Goal: Check status: Check status

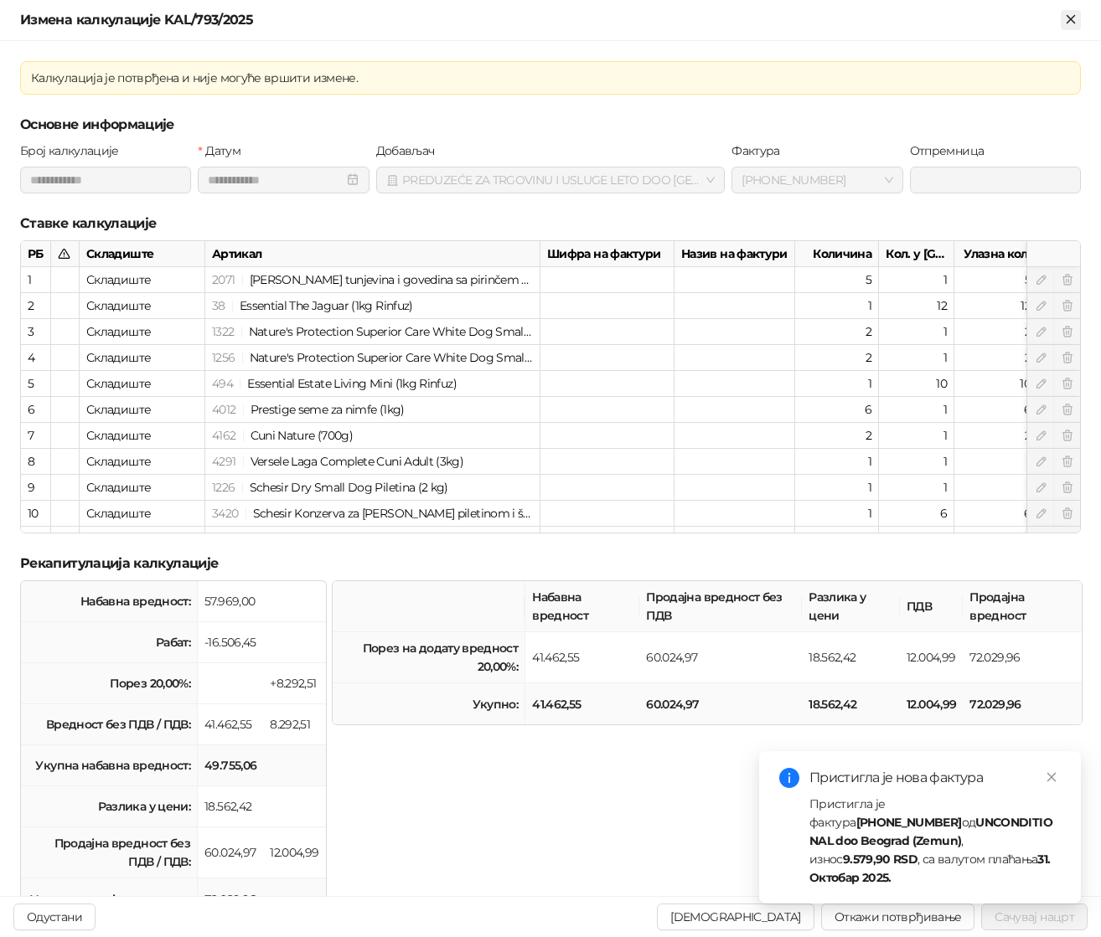
click at [1070, 27] on icon "Close" at bounding box center [1070, 19] width 15 height 15
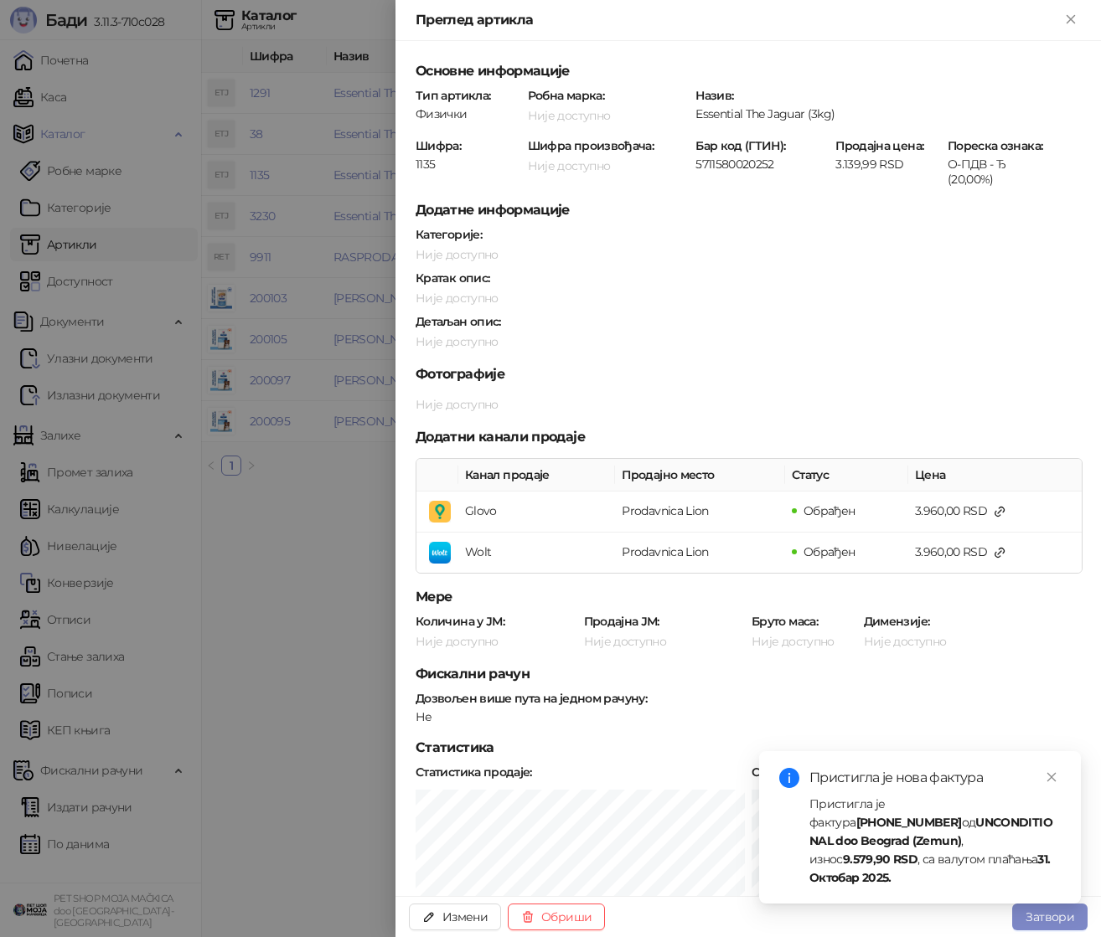
click at [132, 49] on div at bounding box center [550, 468] width 1101 height 937
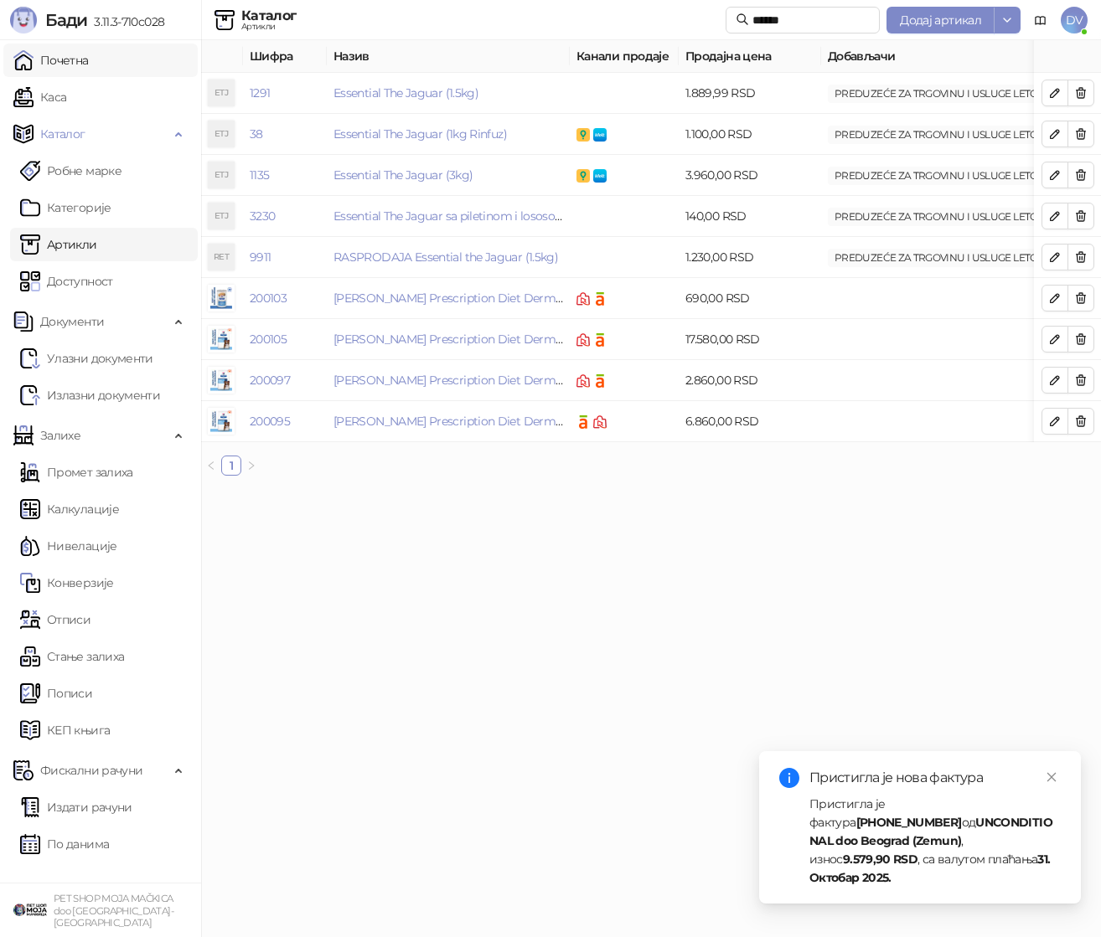
click at [59, 60] on link "Почетна" at bounding box center [50, 61] width 75 height 34
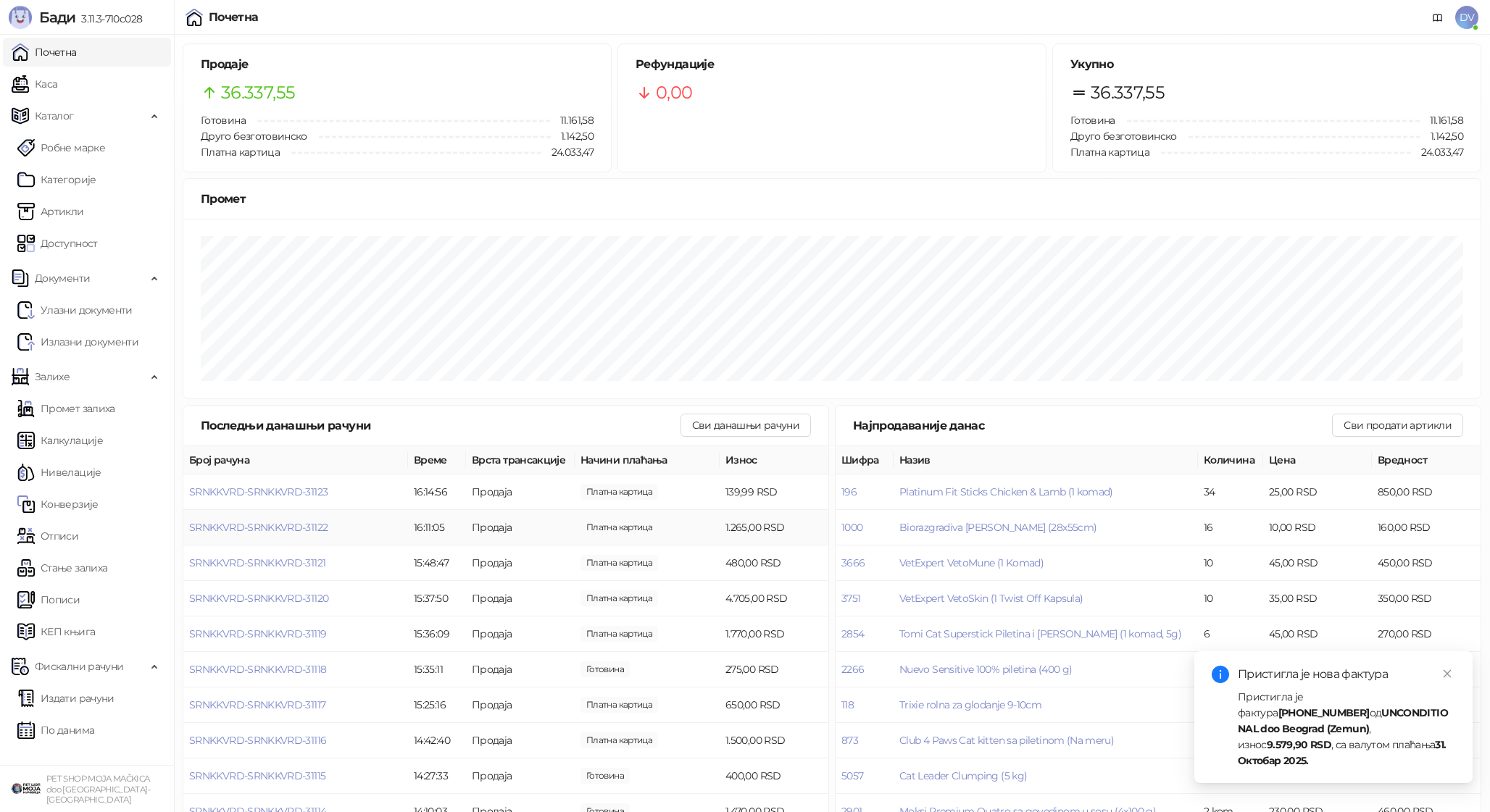
click at [292, 519] on td "SRNKKVRD-SRNKKVRD-31122" at bounding box center [296, 527] width 225 height 35
click at [270, 527] on span "SRNKKVRD-SRNKKVRD-31122" at bounding box center [259, 527] width 138 height 13
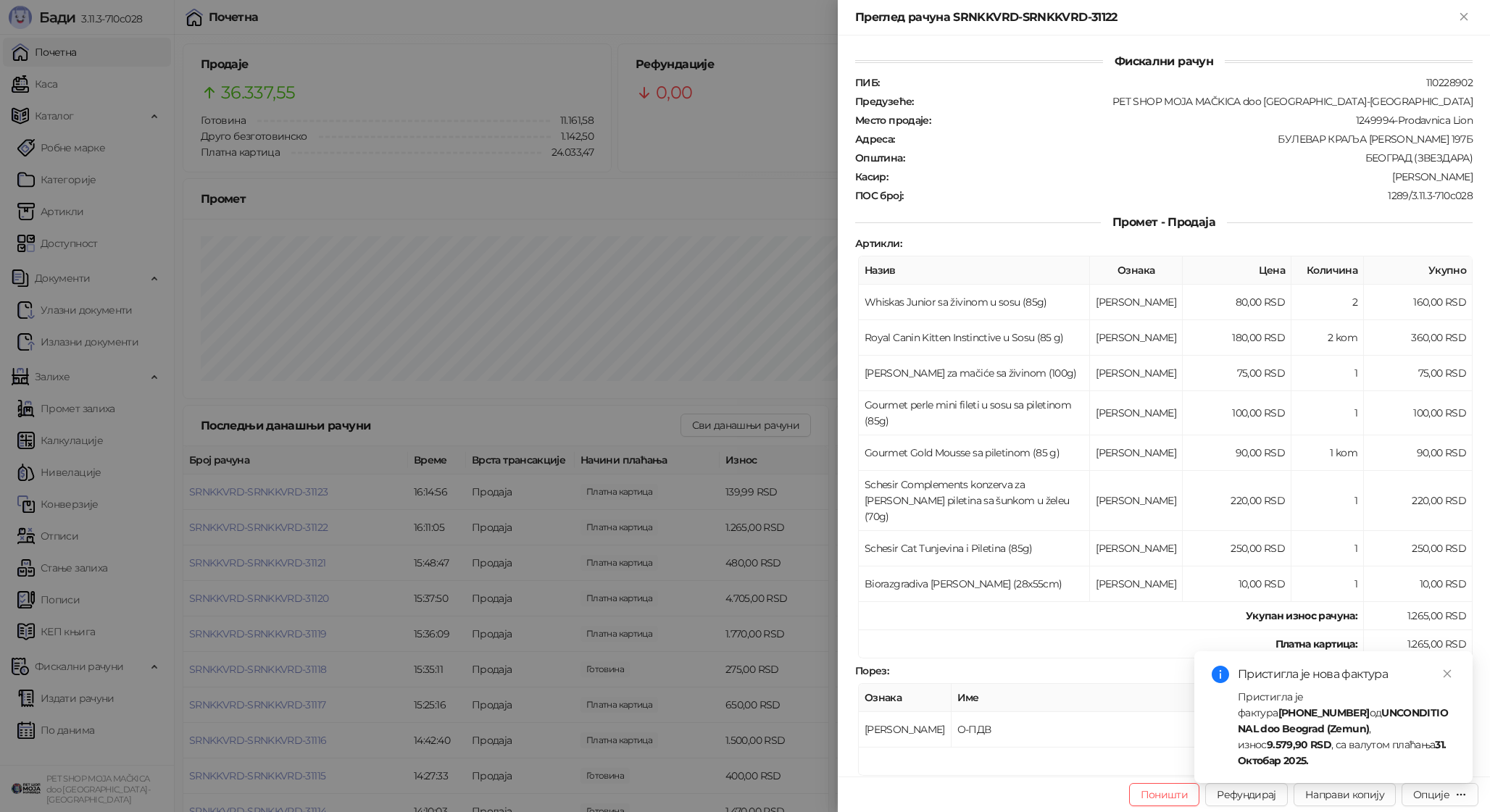
click at [270, 527] on div at bounding box center [745, 406] width 1490 height 812
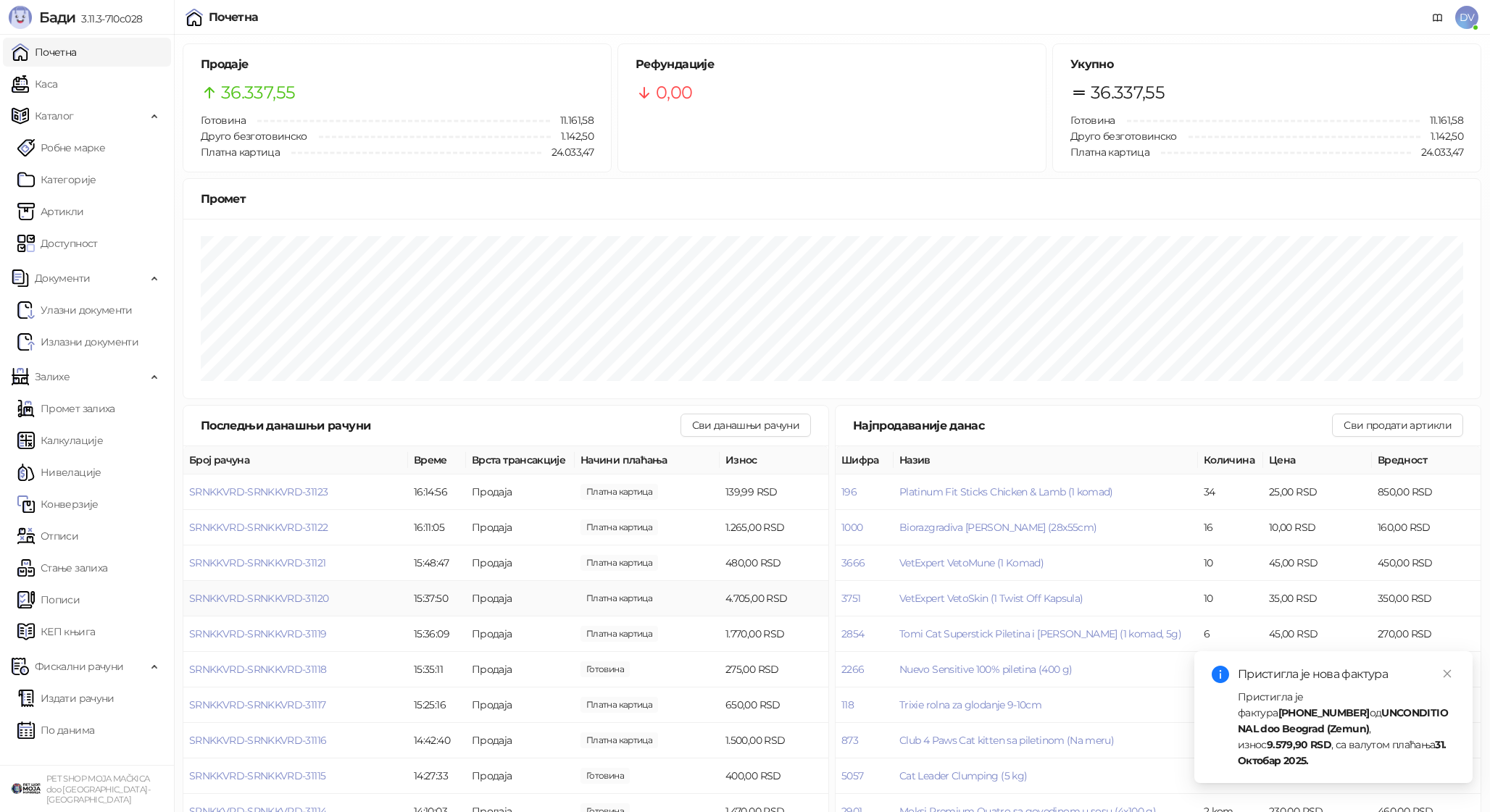
click at [284, 591] on td "SRNKKVRD-SRNKKVRD-31120" at bounding box center [296, 598] width 225 height 35
click at [277, 593] on span "SRNKKVRD-SRNKKVRD-31120" at bounding box center [259, 598] width 139 height 13
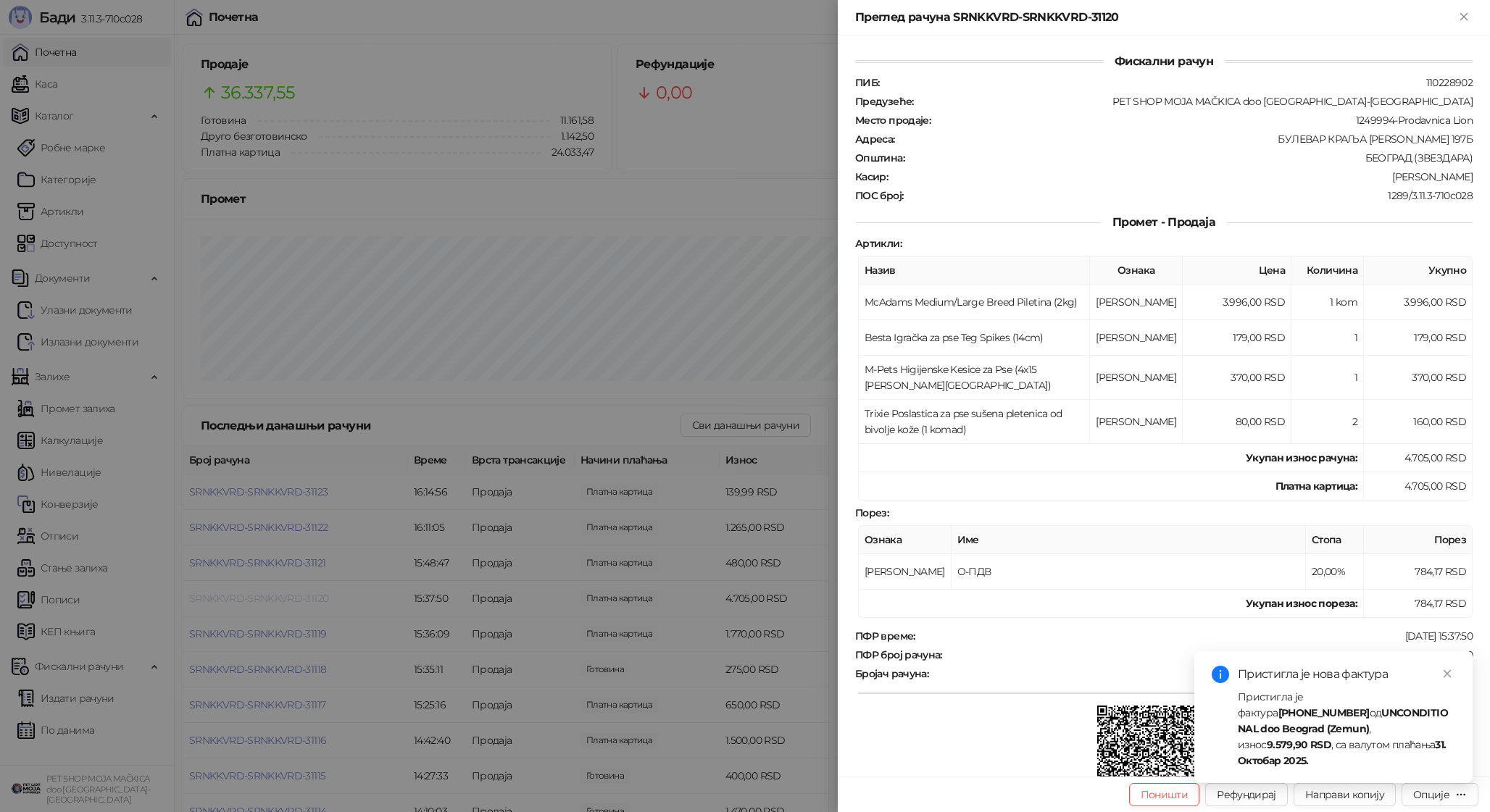
click at [277, 593] on div at bounding box center [745, 406] width 1490 height 812
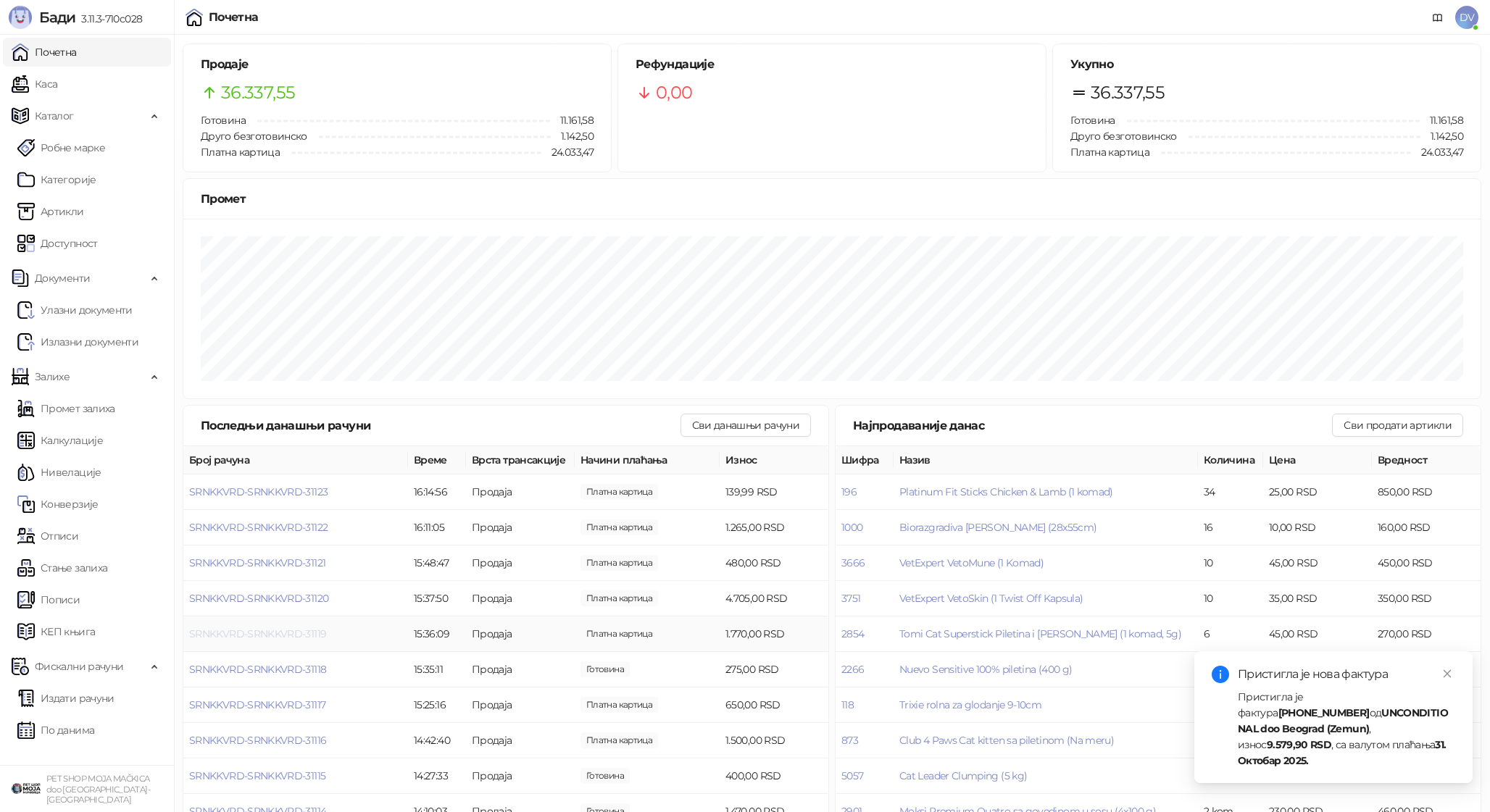
click at [298, 632] on span "SRNKKVRD-SRNKKVRD-31119" at bounding box center [258, 633] width 137 height 13
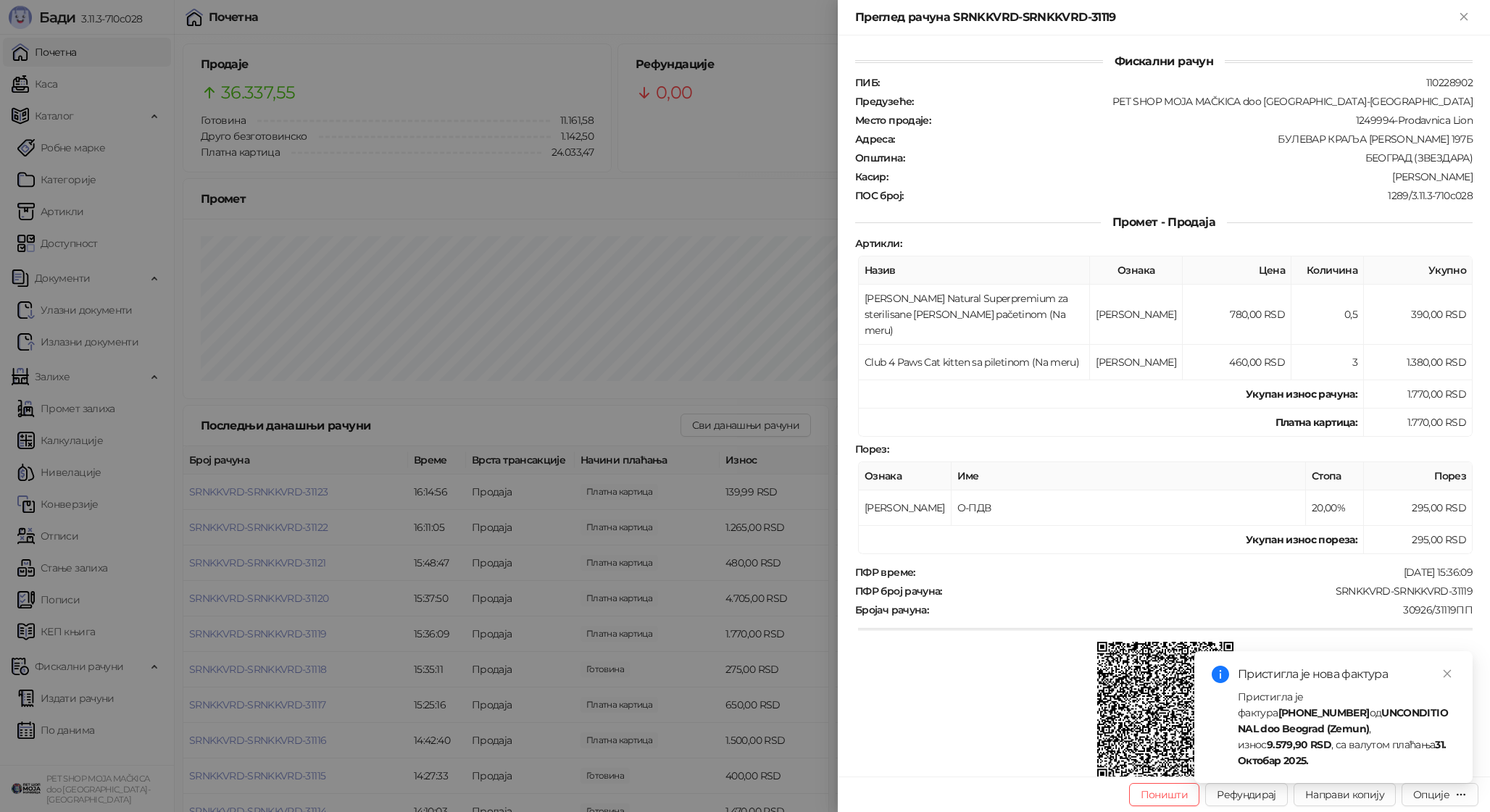
click at [299, 632] on div at bounding box center [745, 406] width 1490 height 812
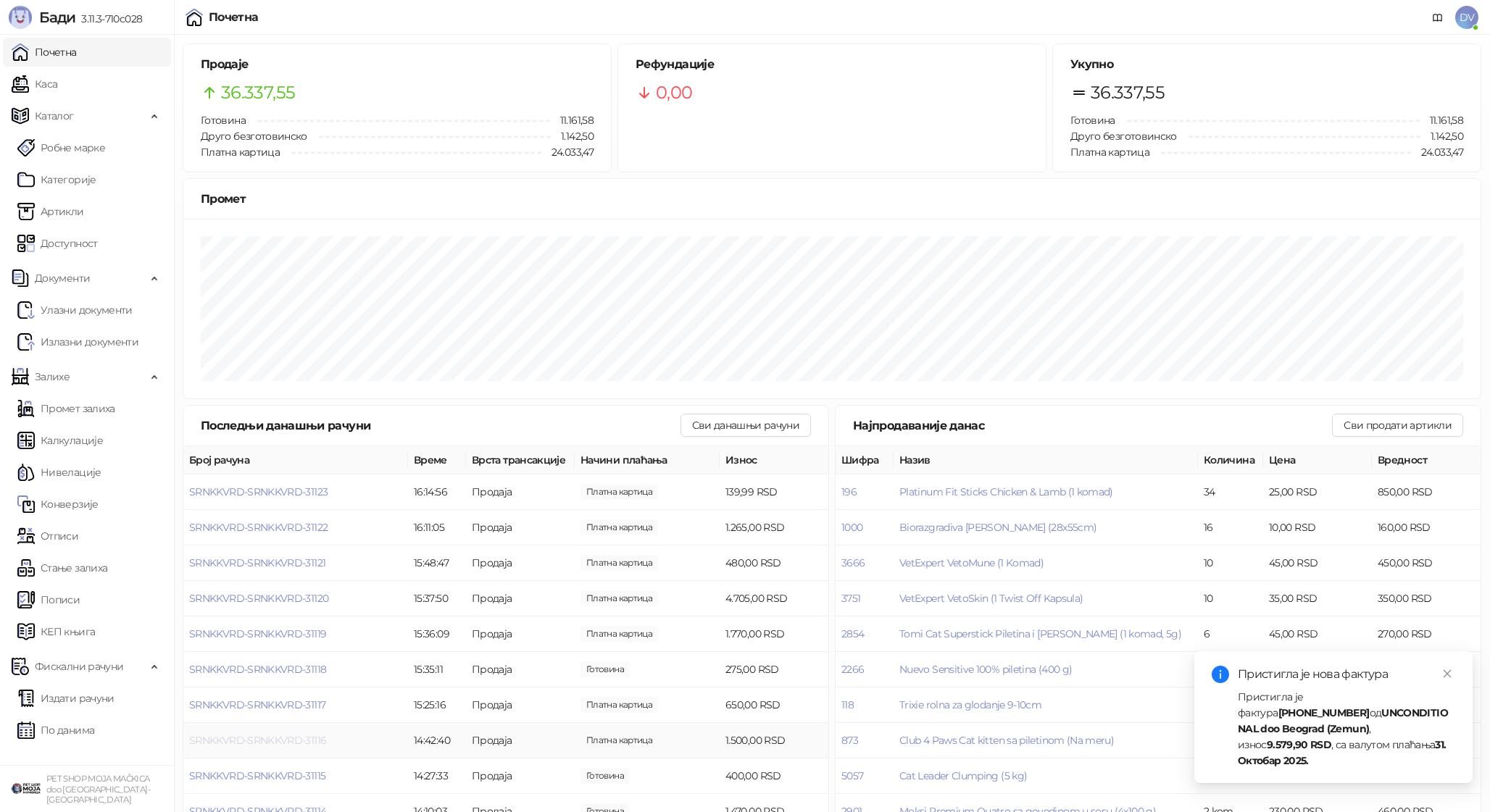
click at [266, 740] on span "SRNKKVRD-SRNKKVRD-31116" at bounding box center [258, 740] width 137 height 13
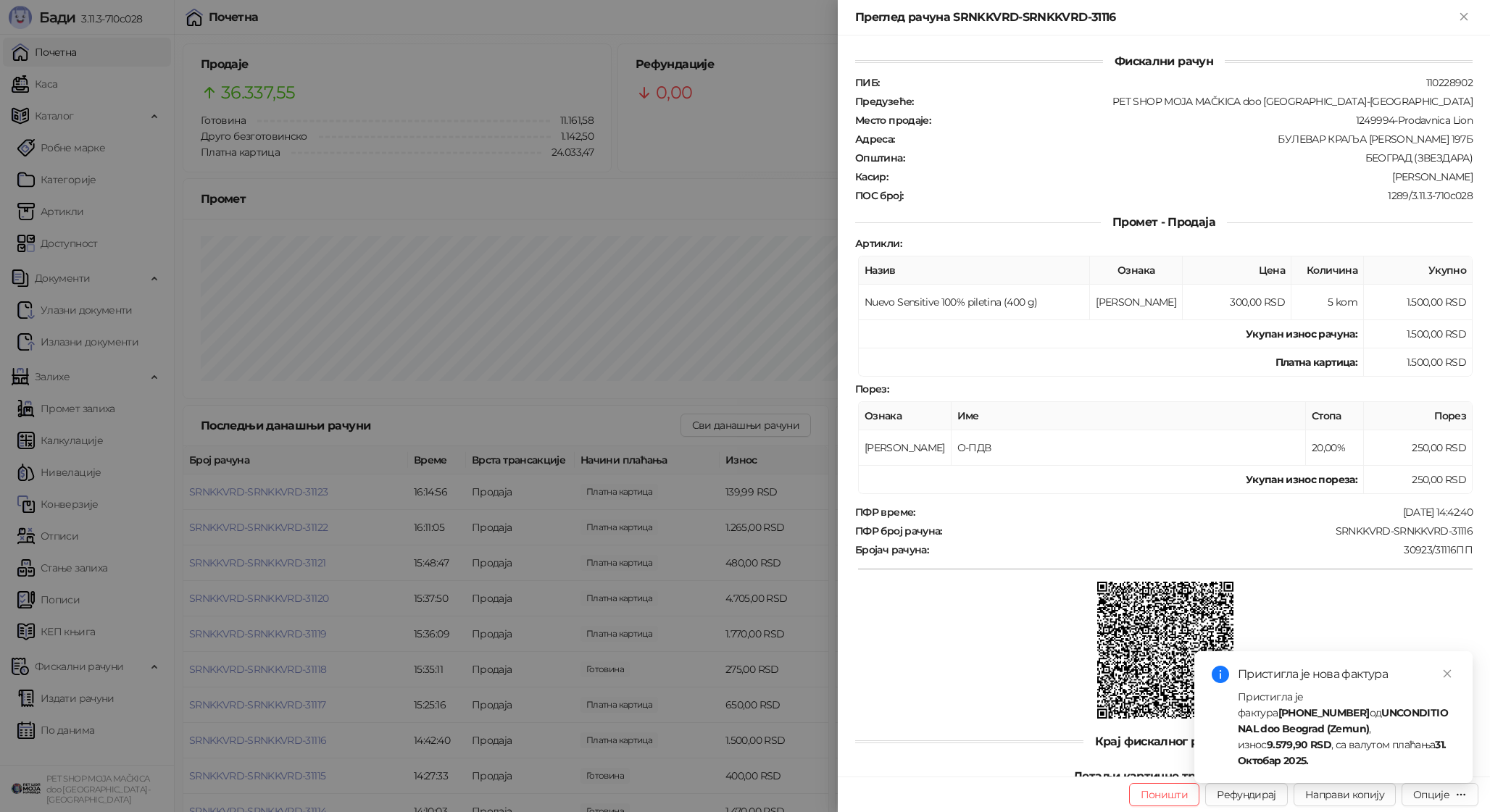
click at [266, 740] on div at bounding box center [745, 406] width 1490 height 812
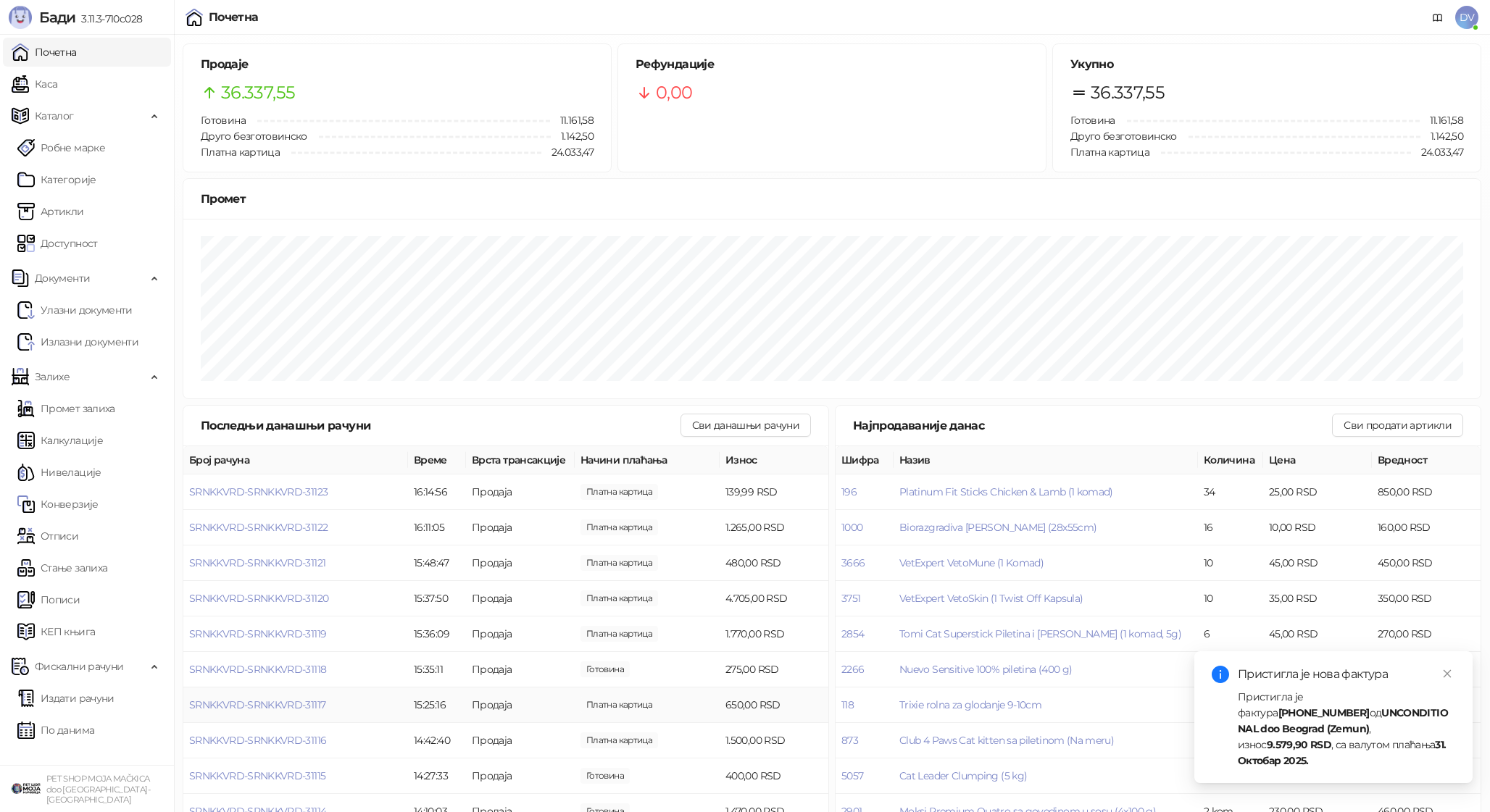
scroll to position [26, 0]
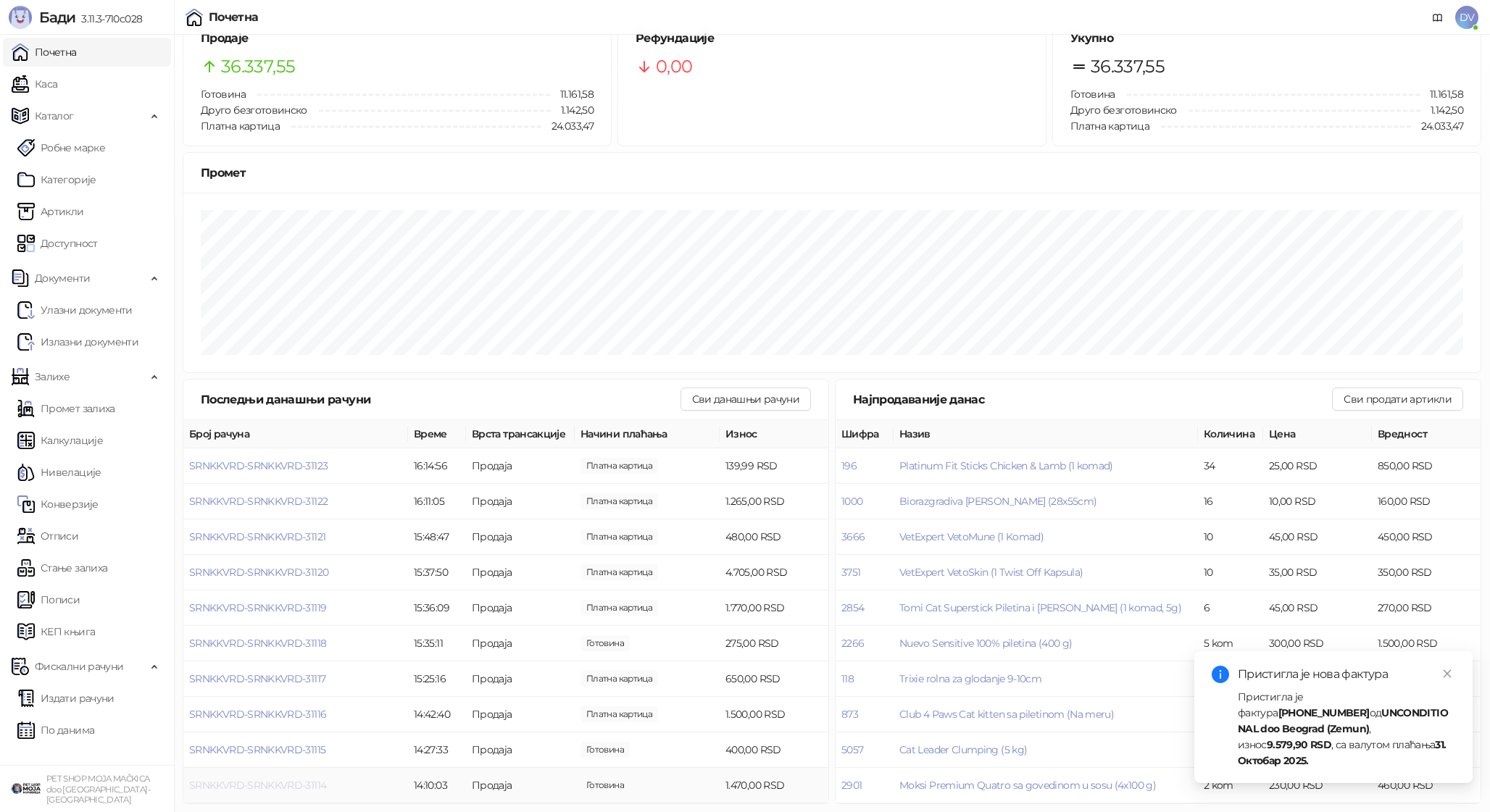
click at [248, 784] on span "SRNKKVRD-SRNKKVRD-31114" at bounding box center [258, 785] width 137 height 13
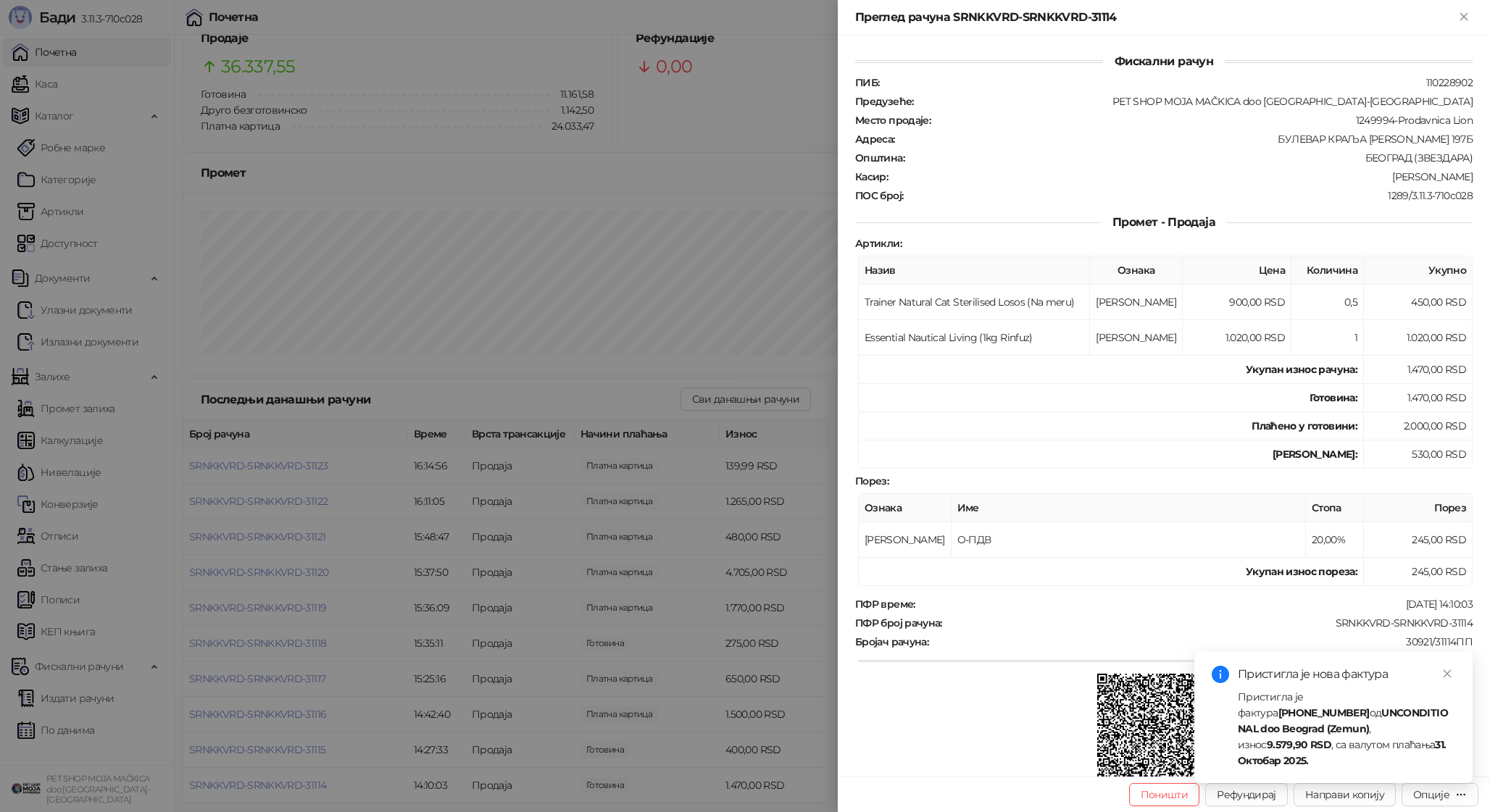
click at [342, 629] on div at bounding box center [745, 406] width 1490 height 812
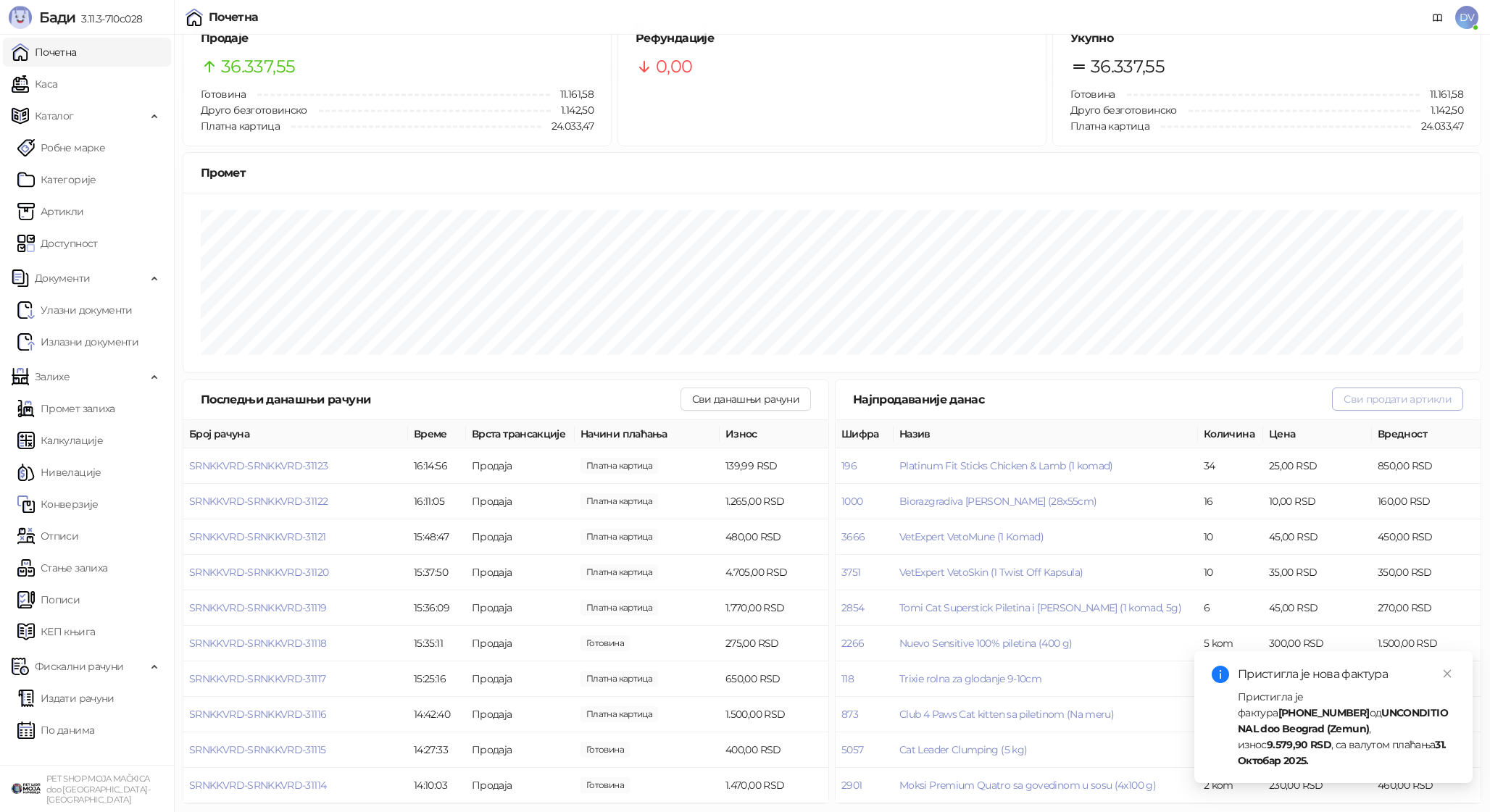
click at [952, 396] on button "Сви продати артикли" at bounding box center [1398, 399] width 132 height 23
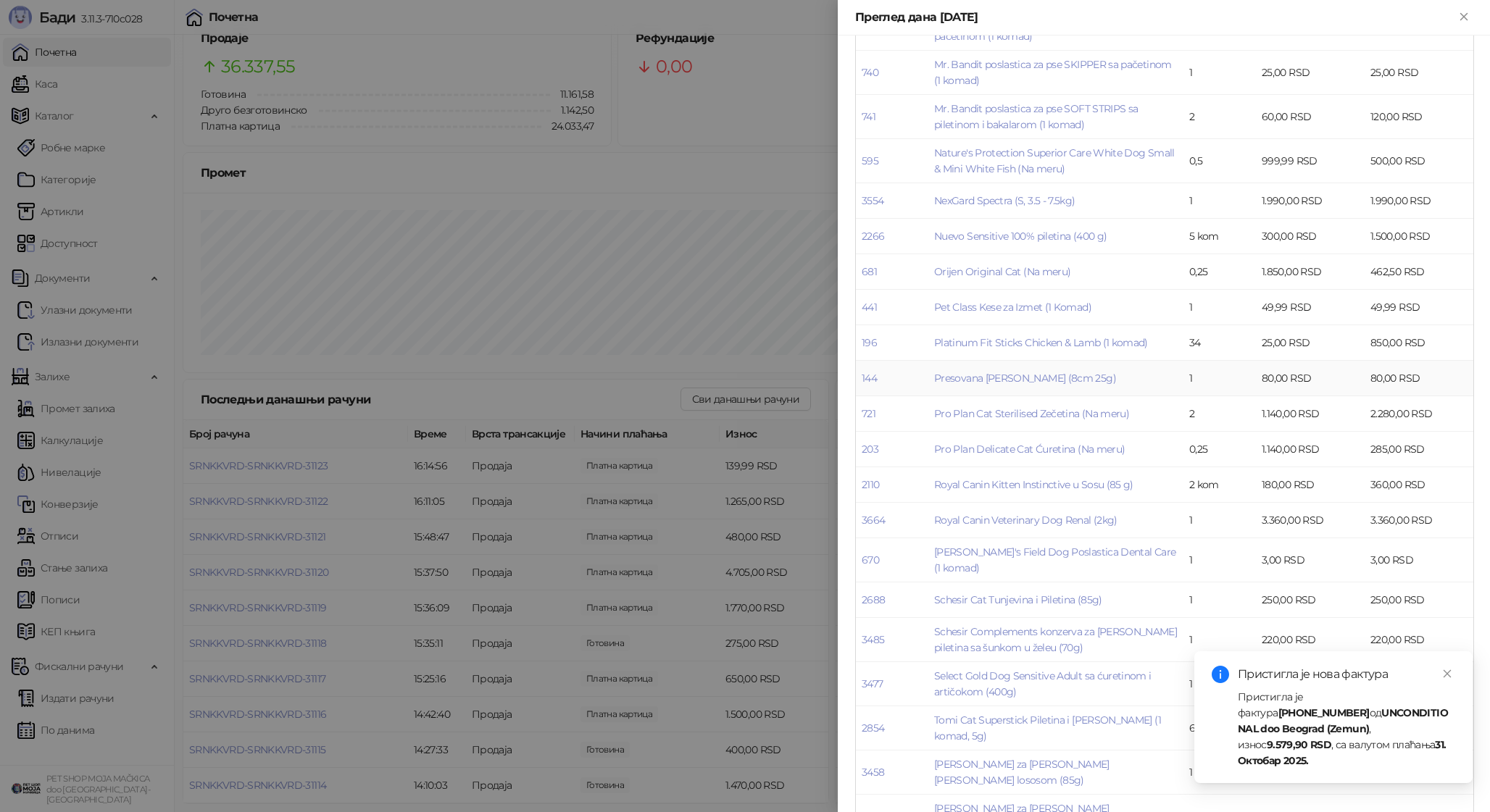
scroll to position [1610, 0]
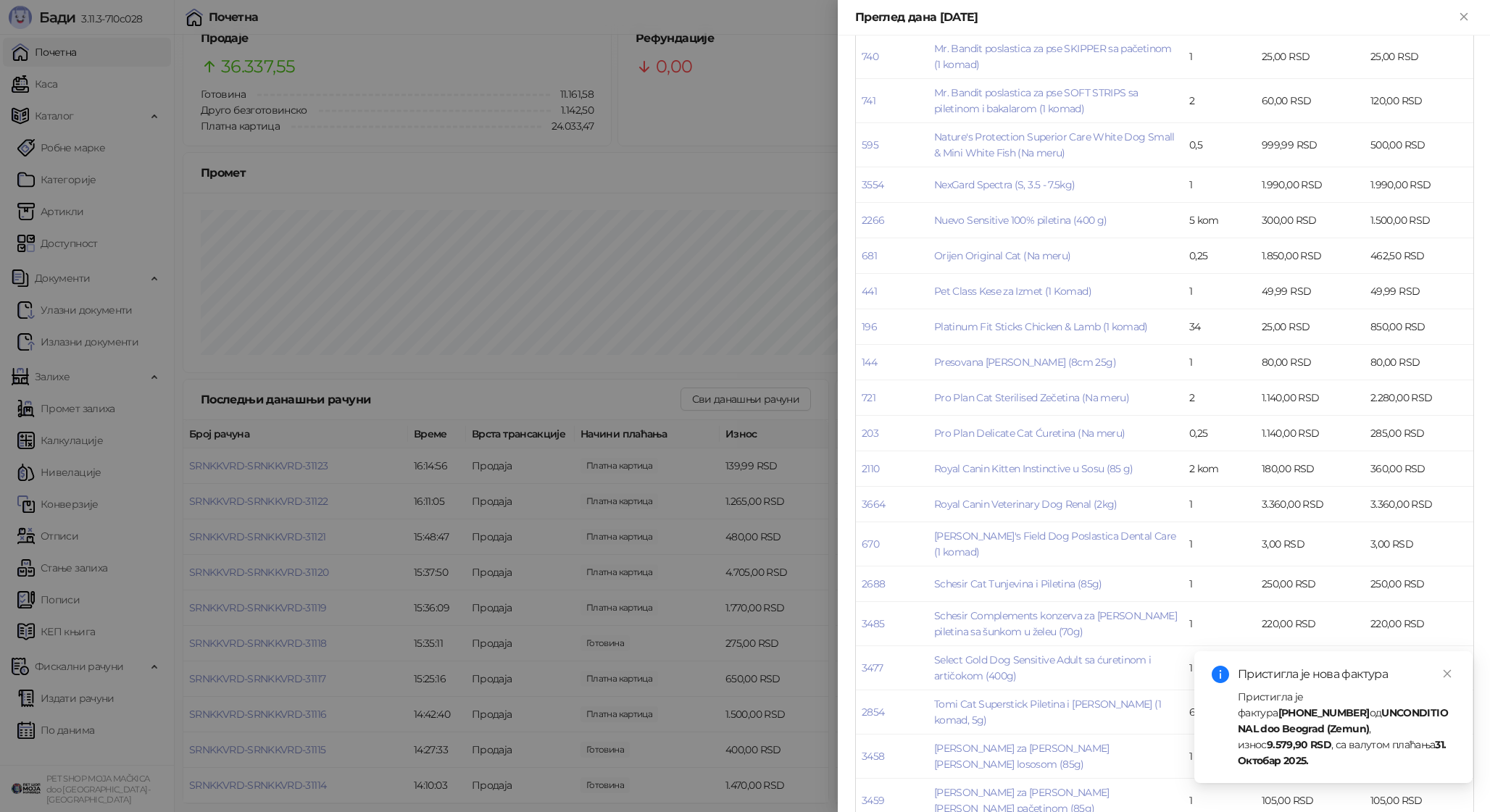
click at [663, 633] on div at bounding box center [745, 406] width 1490 height 812
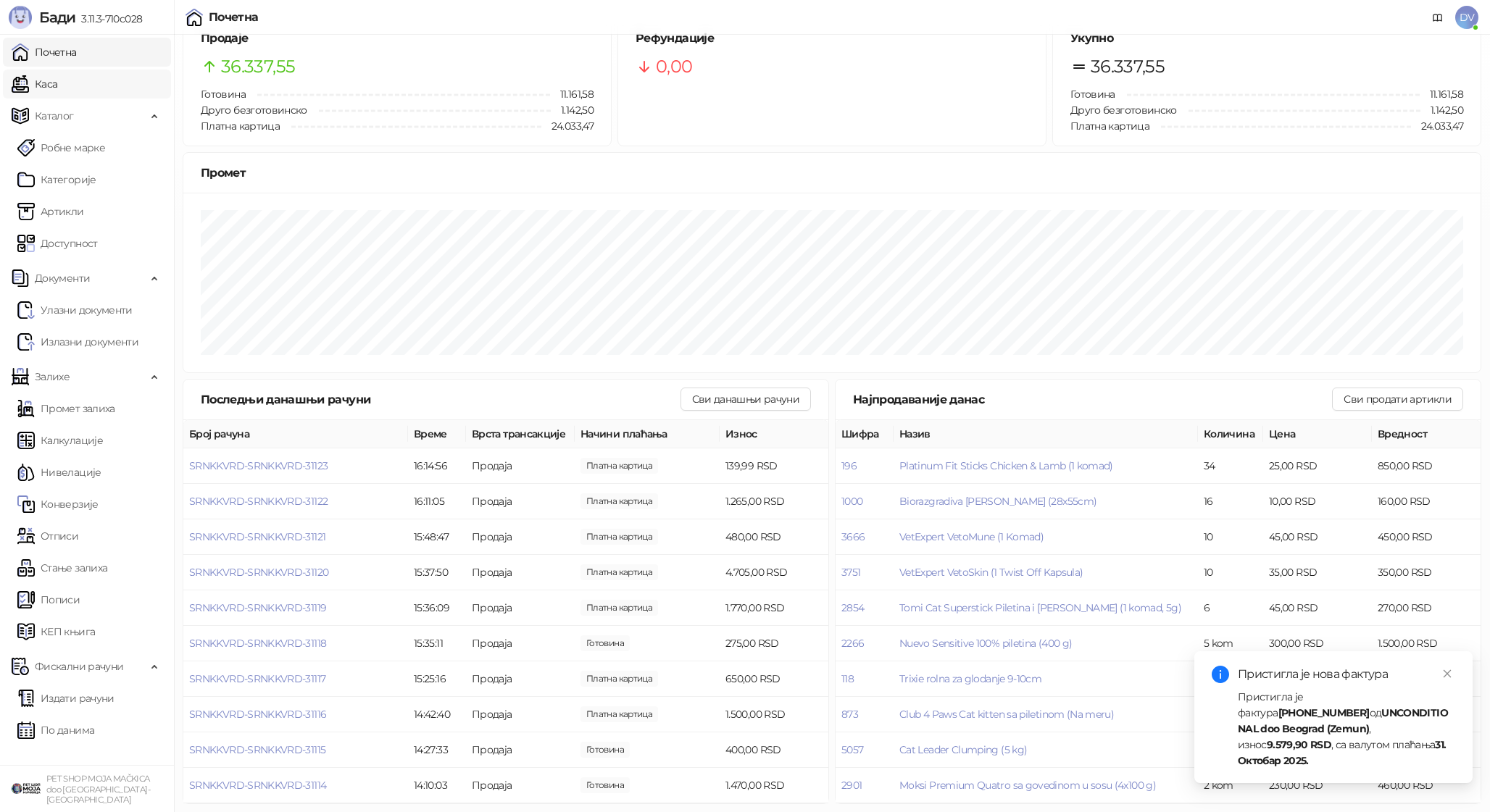
click at [35, 87] on link "Каса" at bounding box center [34, 84] width 46 height 29
click at [62, 58] on link "Почетна" at bounding box center [43, 53] width 65 height 29
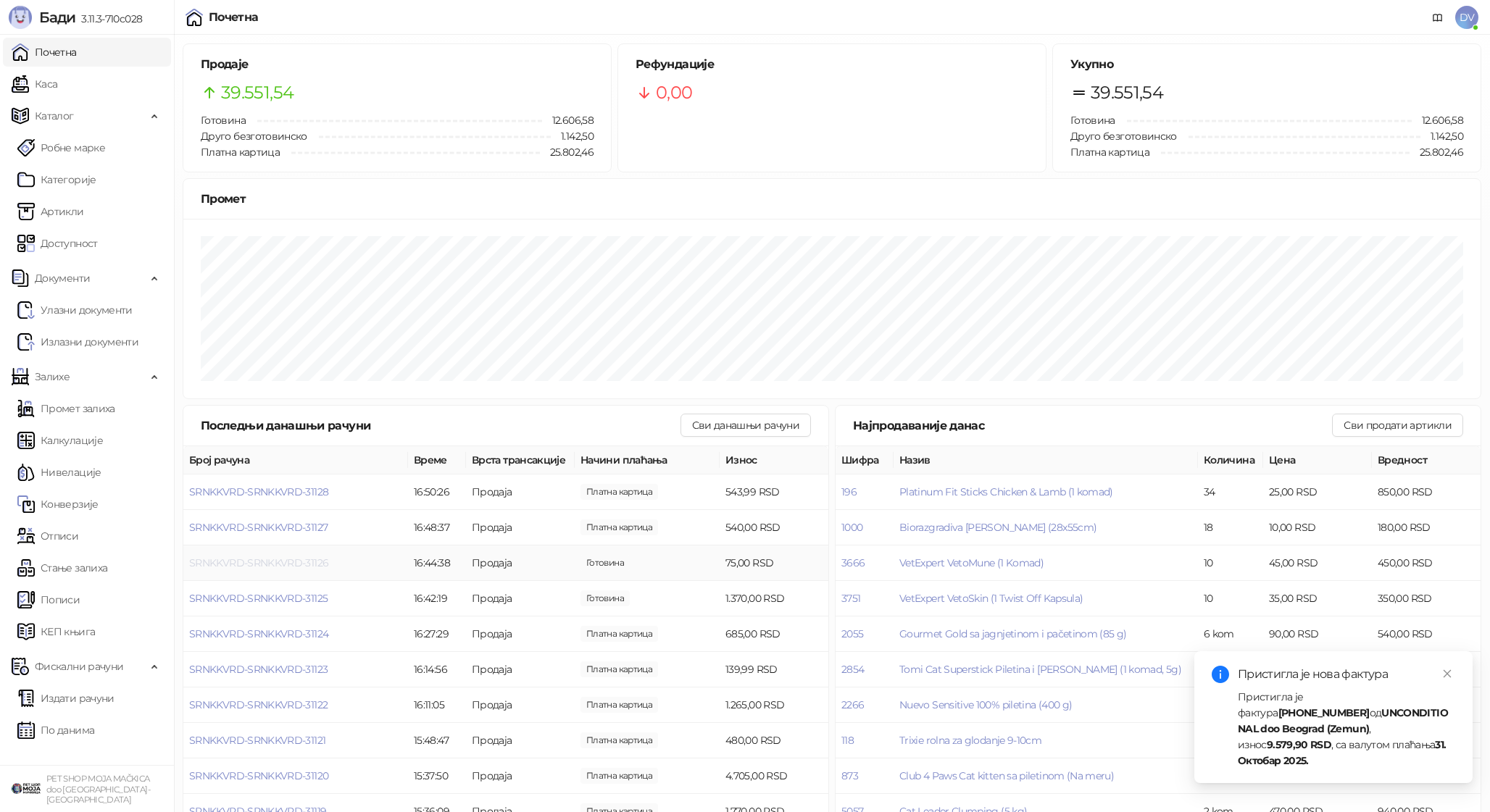
click at [305, 561] on span "SRNKKVRD-SRNKKVRD-31126" at bounding box center [259, 562] width 139 height 13
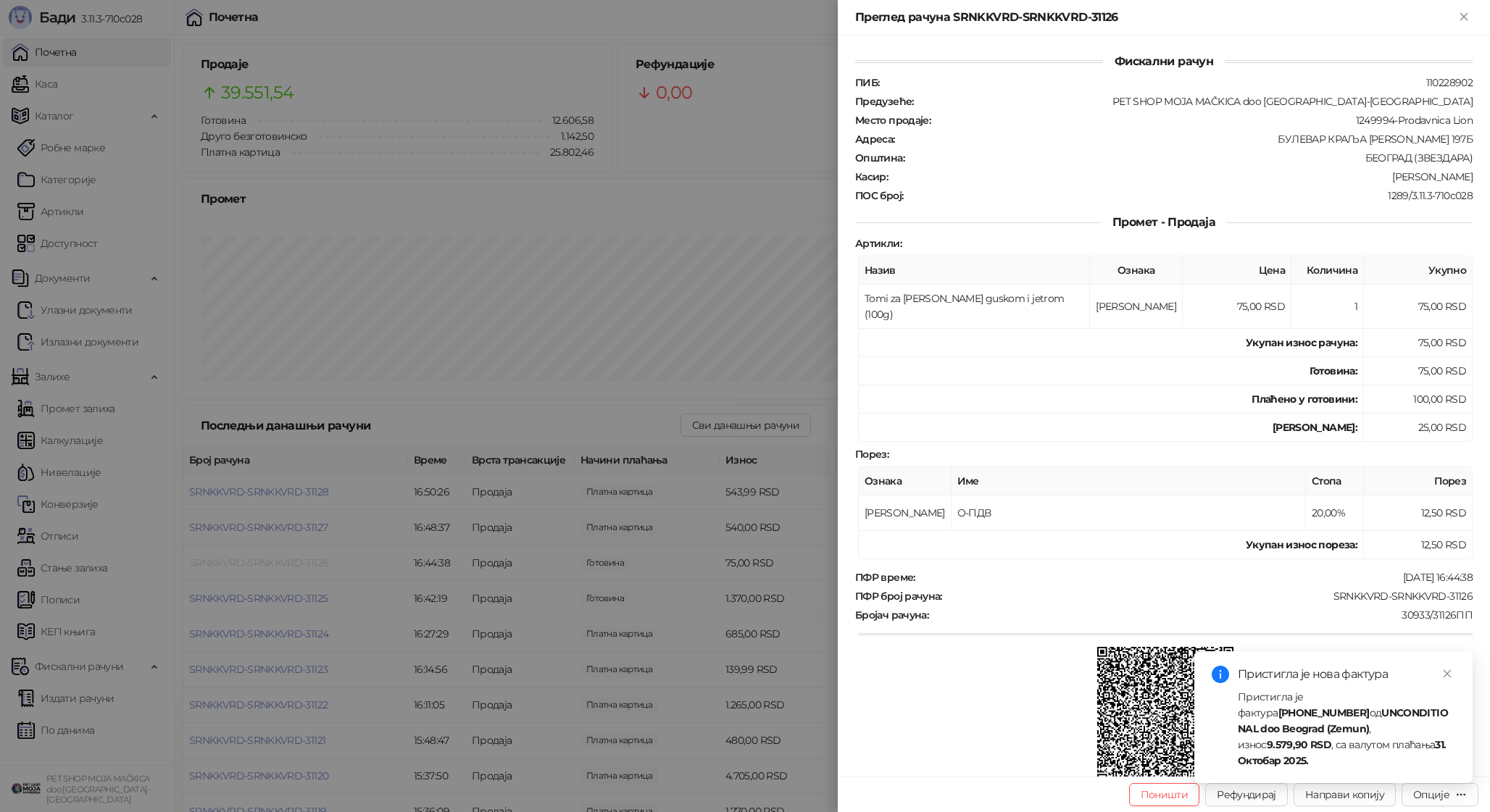
click at [305, 561] on div at bounding box center [745, 406] width 1490 height 812
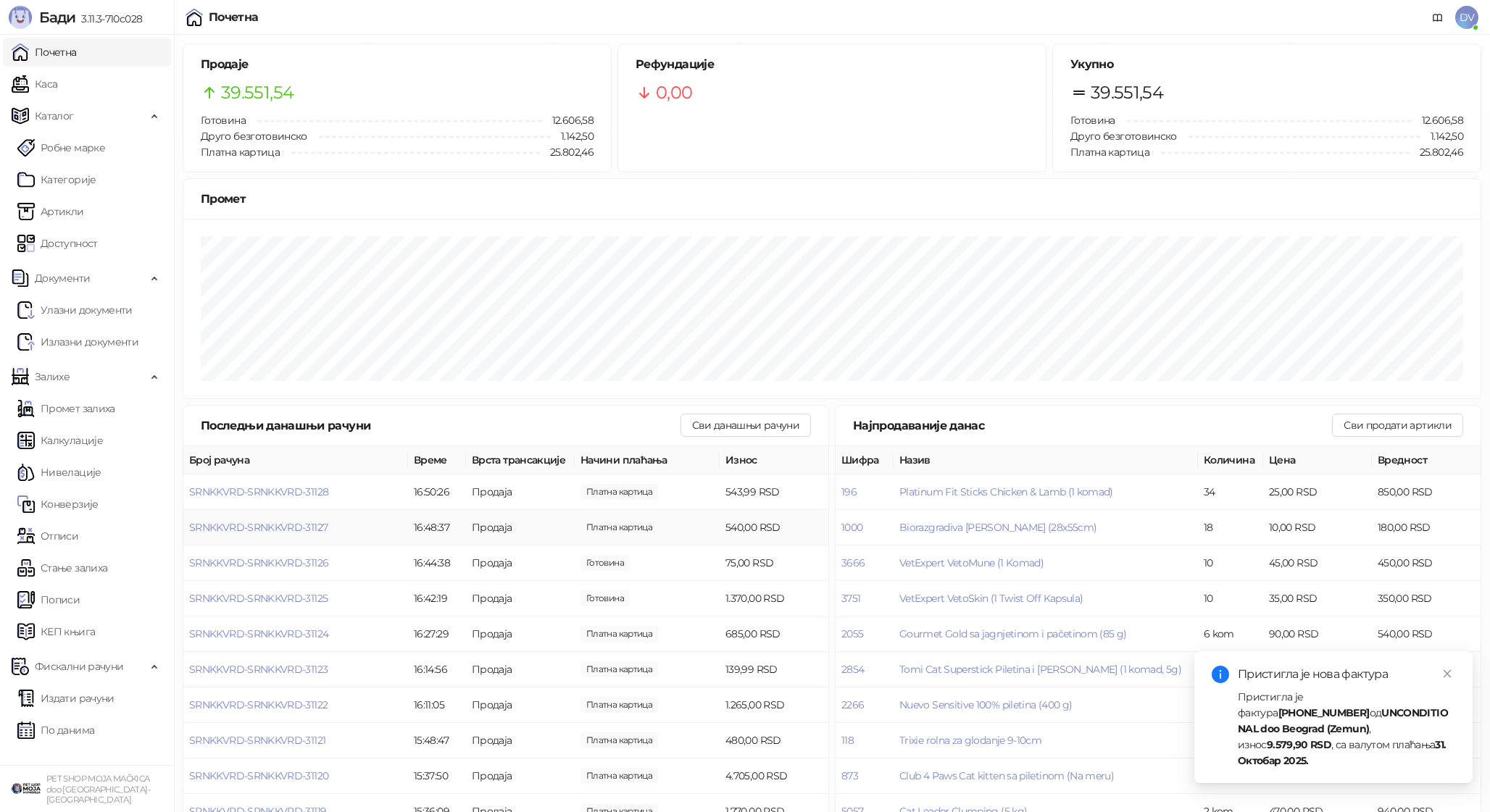
click at [311, 516] on td "SRNKKVRD-SRNKKVRD-31127" at bounding box center [296, 527] width 225 height 35
click at [311, 518] on td "SRNKKVRD-SRNKKVRD-31127" at bounding box center [296, 527] width 225 height 35
click at [311, 522] on span "SRNKKVRD-SRNKKVRD-31127" at bounding box center [259, 527] width 138 height 13
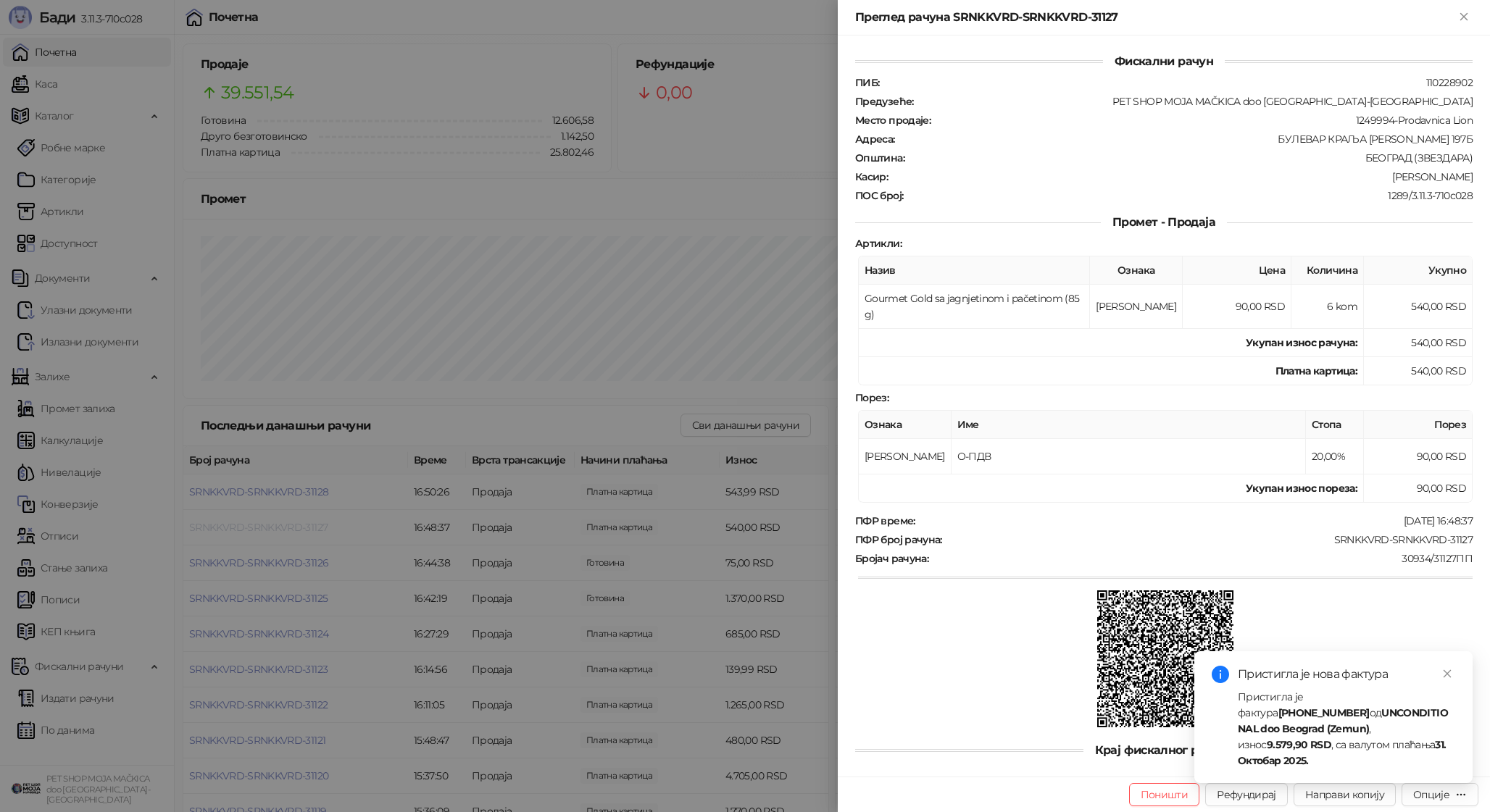
click at [311, 522] on div at bounding box center [745, 406] width 1490 height 812
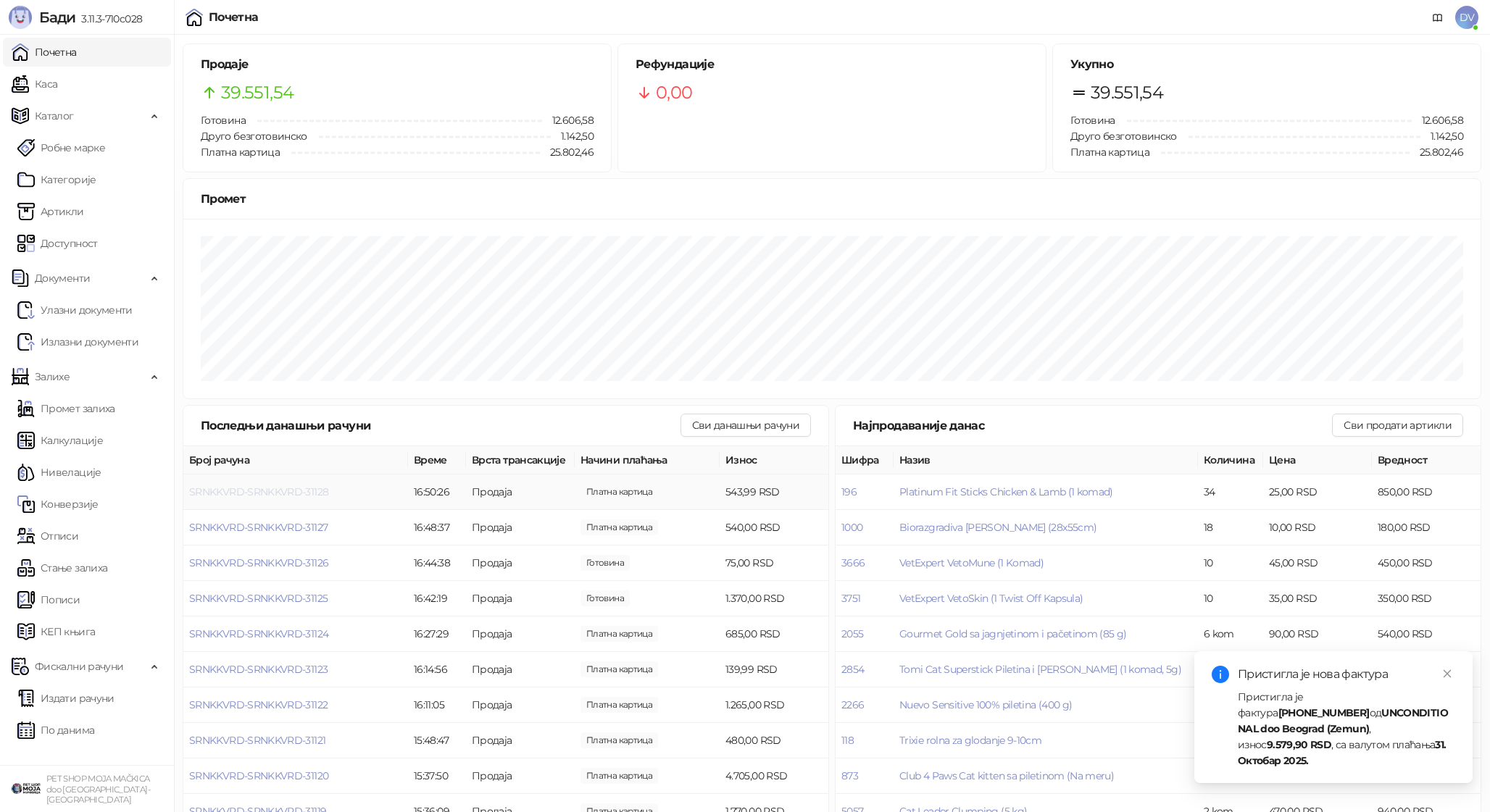
click at [302, 494] on span "SRNKKVRD-SRNKKVRD-31128" at bounding box center [259, 491] width 139 height 13
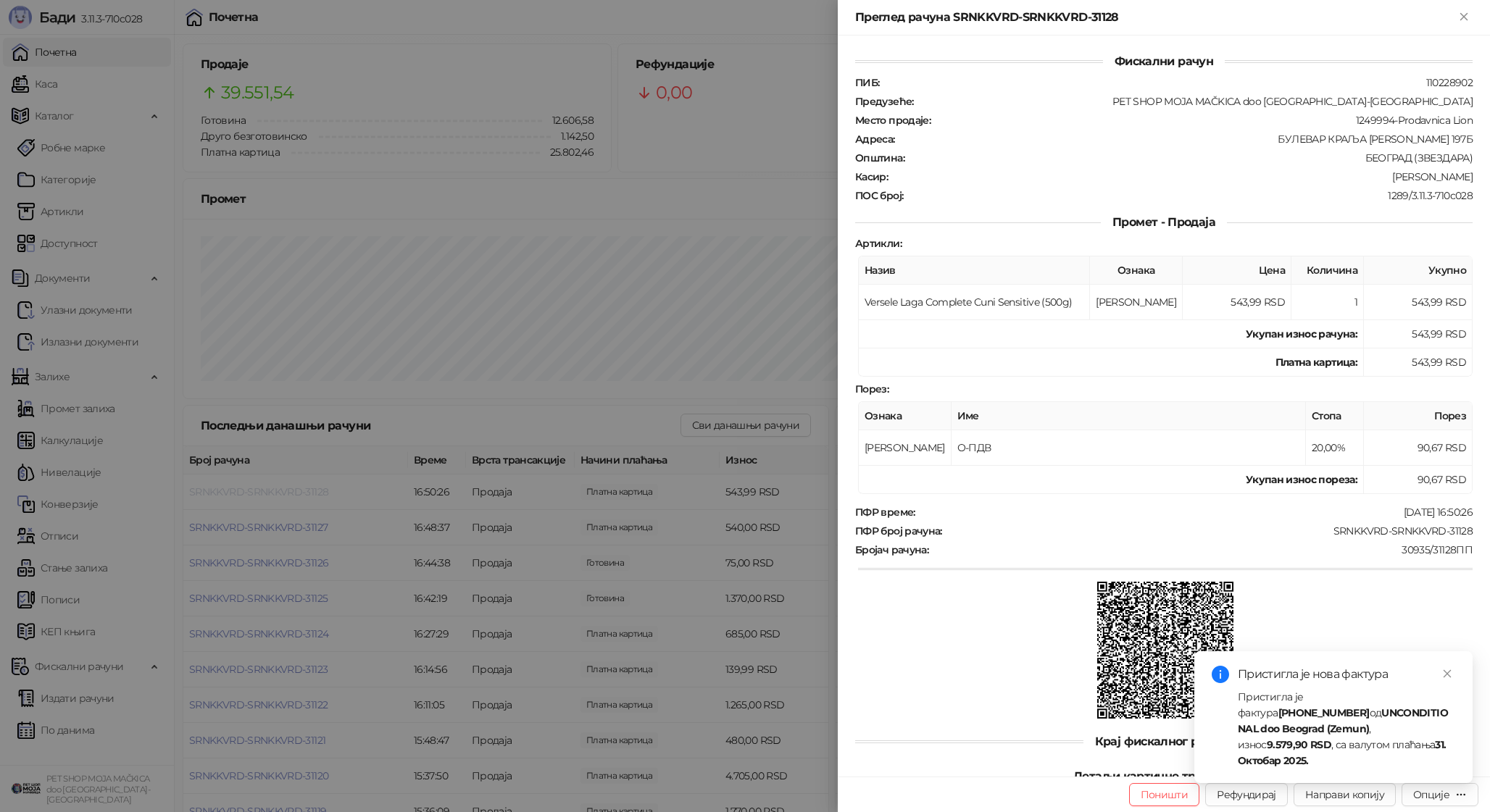
click at [302, 494] on div at bounding box center [745, 406] width 1490 height 812
